Goal: Task Accomplishment & Management: Manage account settings

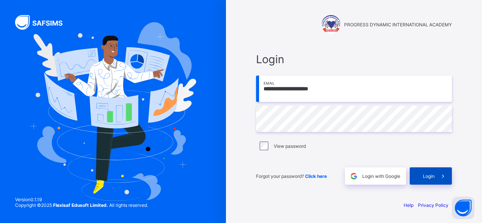
click at [432, 179] on div "Login" at bounding box center [431, 176] width 42 height 17
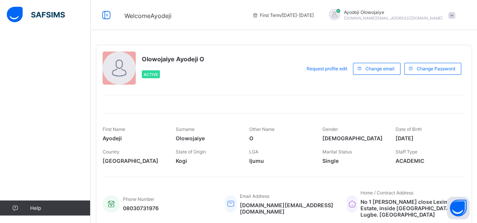
click at [455, 15] on span at bounding box center [451, 15] width 7 height 7
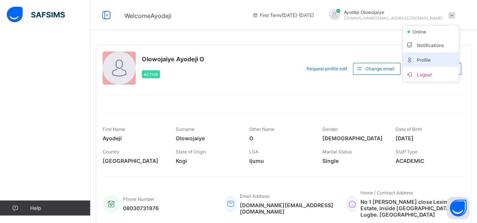
click at [428, 58] on span "Profile" at bounding box center [431, 59] width 50 height 9
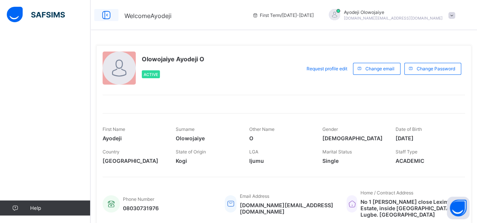
click at [105, 14] on icon at bounding box center [106, 15] width 13 height 11
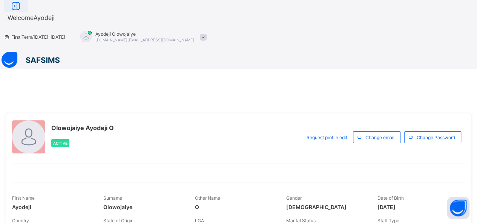
click at [22, 12] on icon at bounding box center [15, 6] width 13 height 11
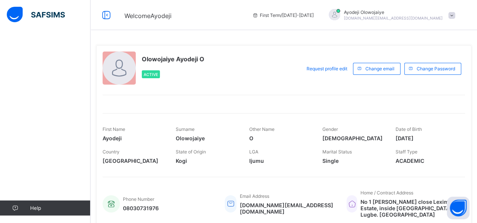
click at [42, 15] on img at bounding box center [36, 15] width 58 height 16
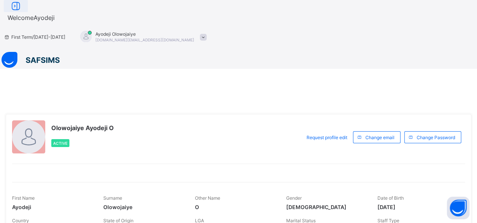
click at [22, 12] on icon at bounding box center [15, 6] width 13 height 11
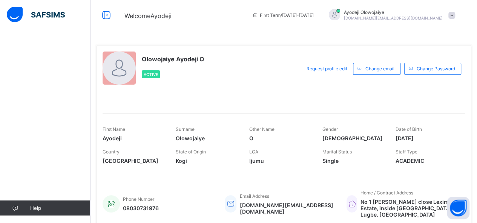
click at [46, 12] on img at bounding box center [36, 15] width 58 height 16
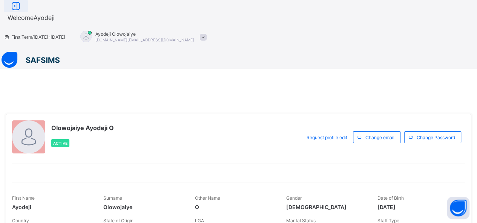
click at [22, 12] on icon at bounding box center [15, 6] width 13 height 11
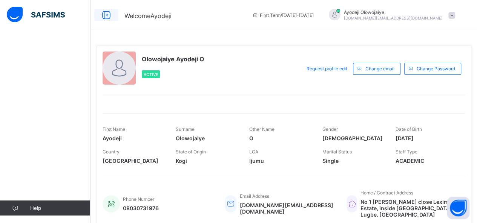
click at [46, 12] on img at bounding box center [36, 15] width 58 height 16
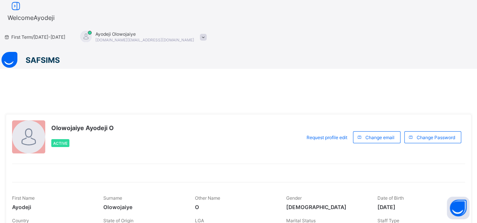
click at [3, 52] on img at bounding box center [31, 60] width 58 height 16
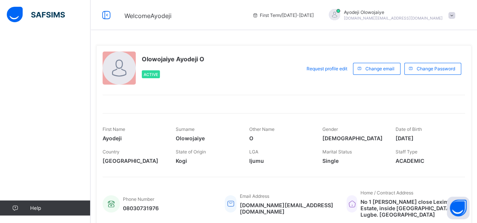
click at [433, 17] on span "[DOMAIN_NAME][EMAIL_ADDRESS][DOMAIN_NAME]" at bounding box center [393, 18] width 99 height 5
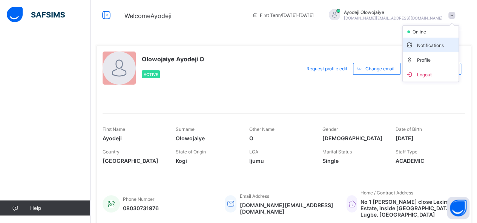
click at [427, 44] on span "Notifications" at bounding box center [431, 45] width 50 height 9
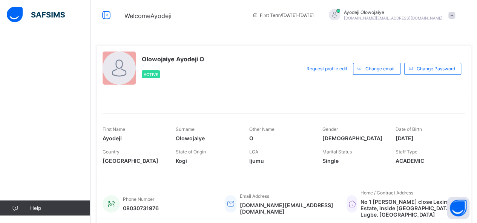
click at [454, 14] on span at bounding box center [451, 15] width 7 height 7
click at [292, 57] on div "Olowojaiye Ayodeji O Active" at bounding box center [200, 69] width 194 height 34
click at [147, 209] on span "08030731976" at bounding box center [141, 208] width 36 height 6
click at [436, 13] on span "Ayodeji Olowojaiye" at bounding box center [393, 12] width 99 height 6
